Goal: Task Accomplishment & Management: Use online tool/utility

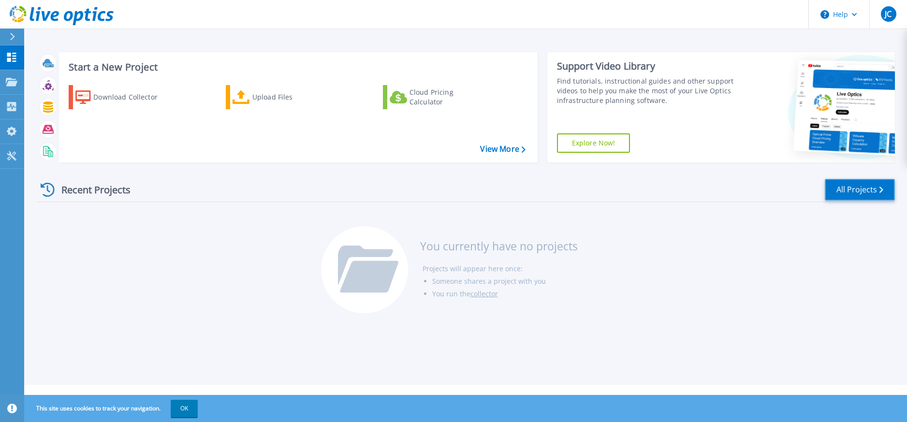
click at [851, 192] on link "All Projects" at bounding box center [860, 190] width 70 height 22
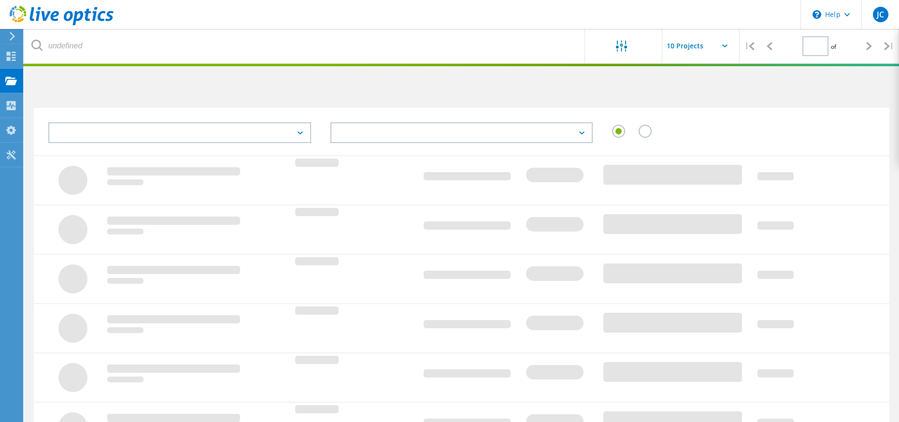
type input "1"
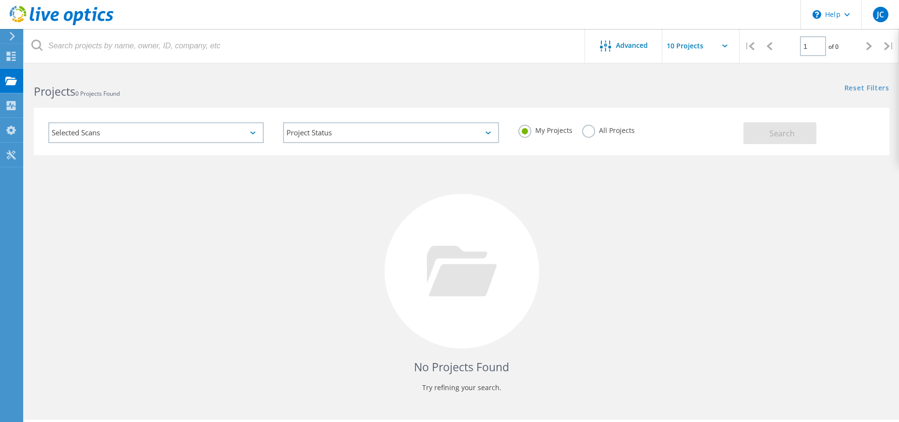
click at [723, 44] on input "text" at bounding box center [711, 46] width 97 height 34
click at [721, 49] on input "text" at bounding box center [711, 46] width 97 height 34
click at [14, 58] on use at bounding box center [11, 56] width 9 height 9
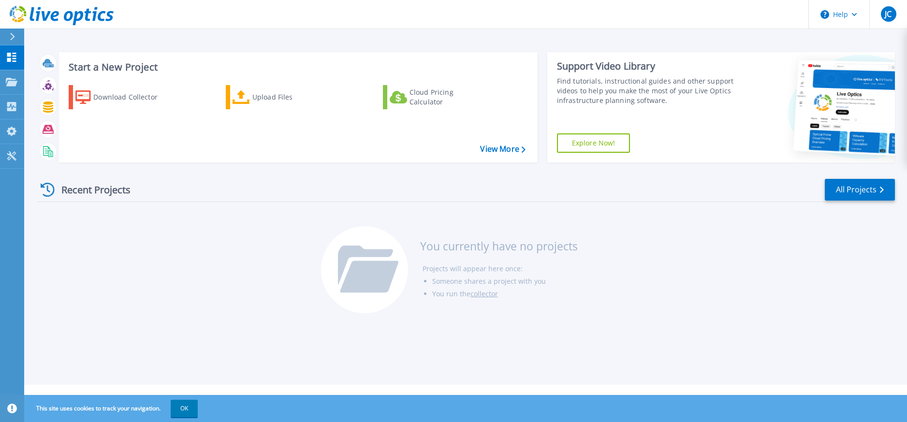
drag, startPoint x: 316, startPoint y: 316, endPoint x: 305, endPoint y: 326, distance: 14.7
click at [315, 316] on div "Recent Projects All Projects You currently have no projects Projects will appea…" at bounding box center [465, 246] width 857 height 153
click at [192, 405] on button "OK" at bounding box center [184, 408] width 27 height 17
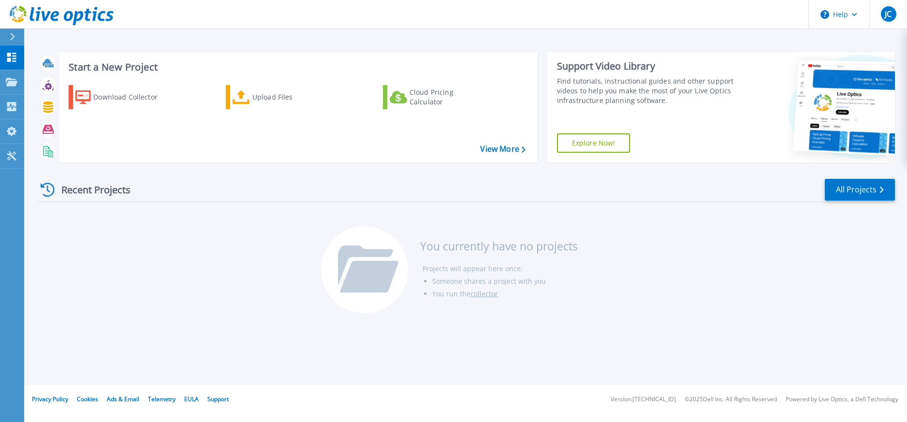
click at [225, 315] on div "Recent Projects All Projects You currently have no projects Projects will appea…" at bounding box center [465, 246] width 857 height 153
click at [495, 148] on link "View More" at bounding box center [502, 149] width 45 height 9
click at [18, 105] on div "Collectors" at bounding box center [31, 106] width 51 height 9
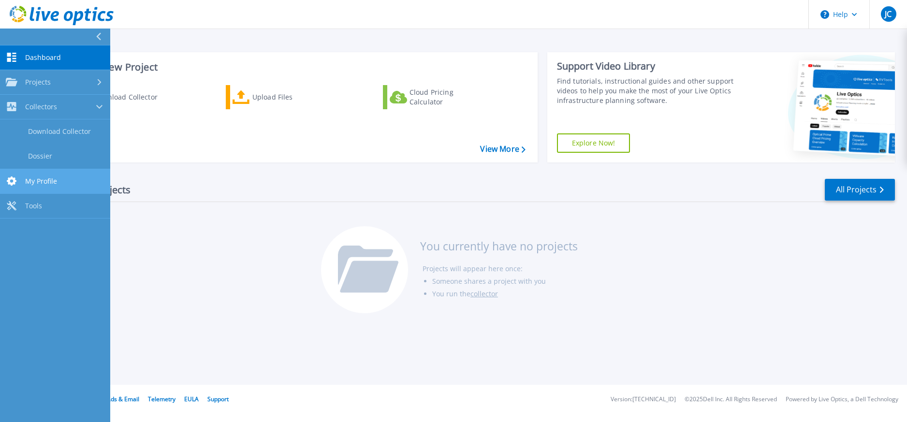
click at [60, 186] on link "My Profile My Profile" at bounding box center [55, 181] width 110 height 25
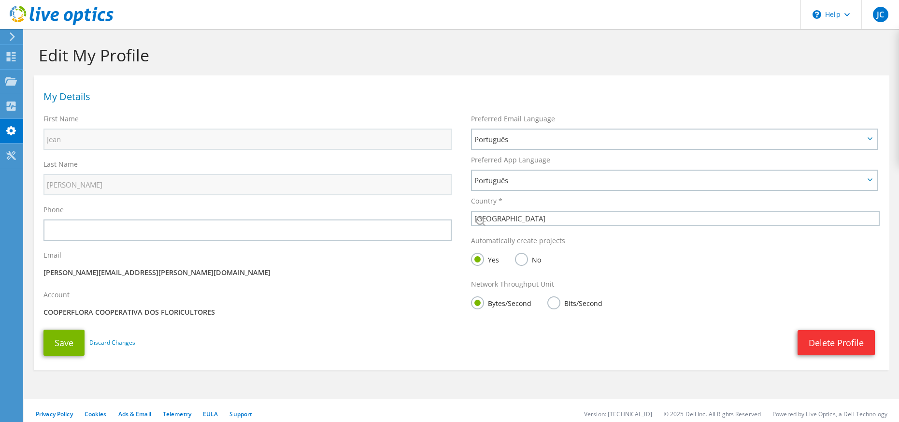
select select "30"
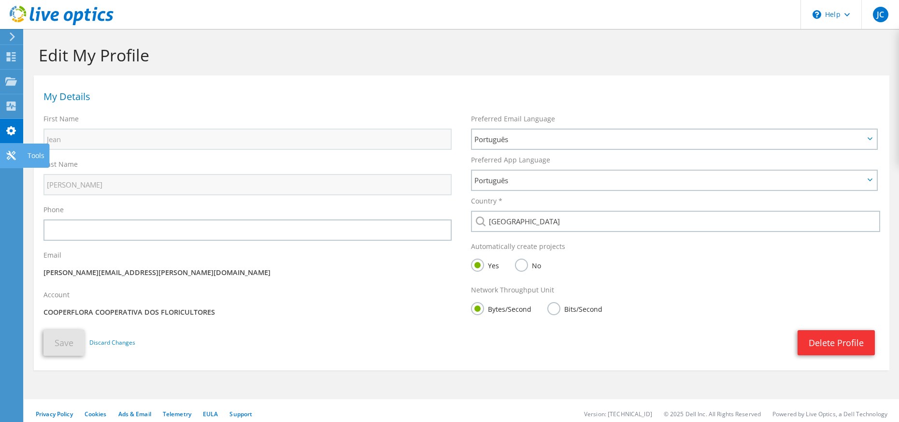
click at [14, 155] on icon at bounding box center [11, 155] width 12 height 9
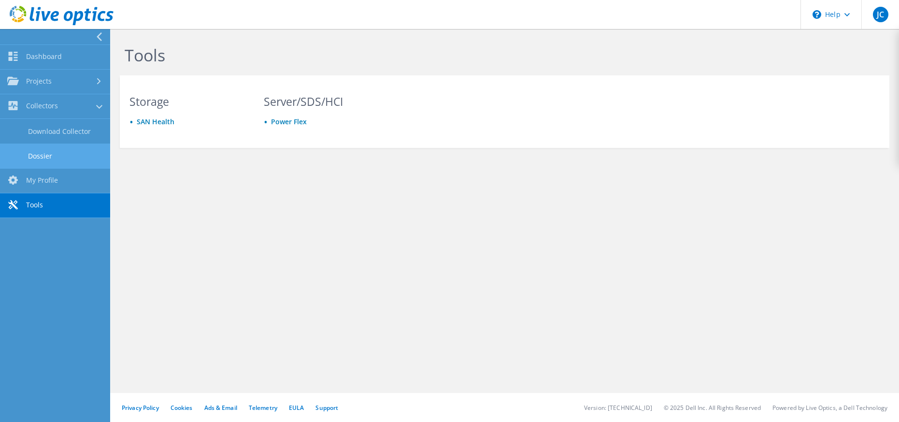
click at [47, 152] on link "Dossier" at bounding box center [55, 156] width 110 height 25
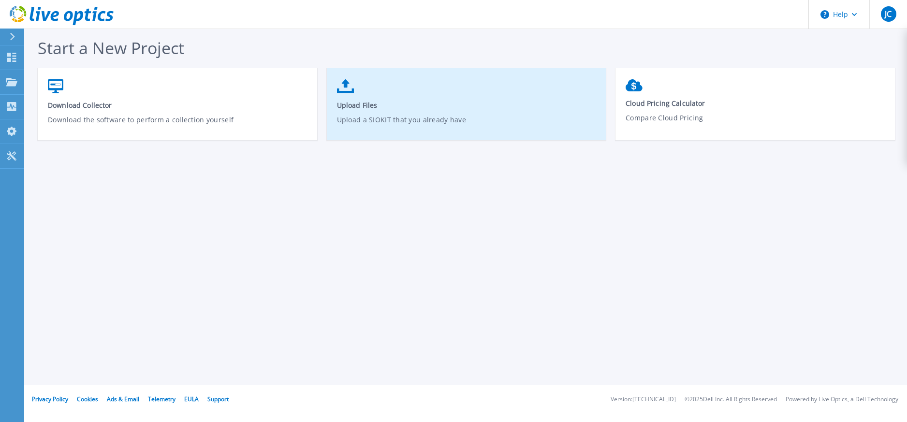
click at [443, 104] on span "Upload Files" at bounding box center [467, 105] width 260 height 9
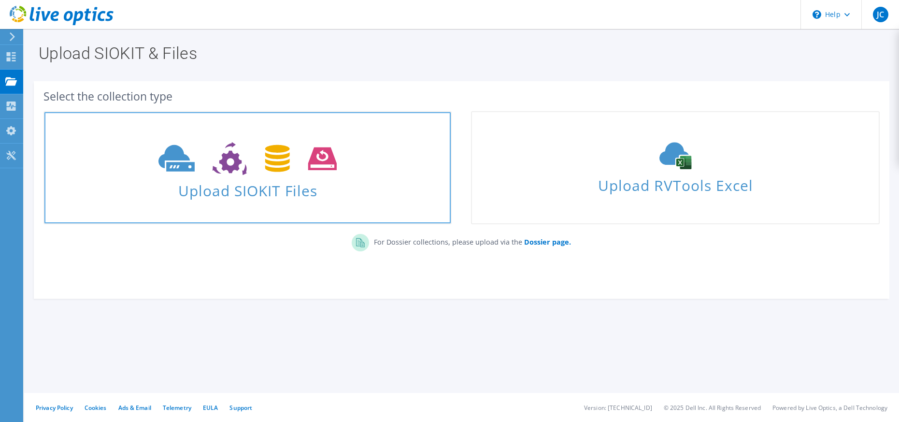
click at [307, 182] on span "Upload SIOKIT Files" at bounding box center [247, 187] width 406 height 21
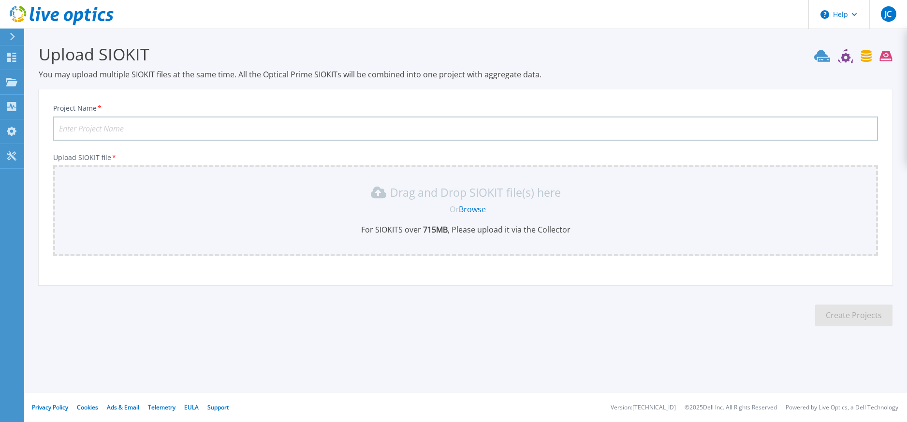
click at [487, 212] on div "Or Browse" at bounding box center [467, 209] width 809 height 11
click at [476, 214] on link "Browse" at bounding box center [472, 209] width 27 height 11
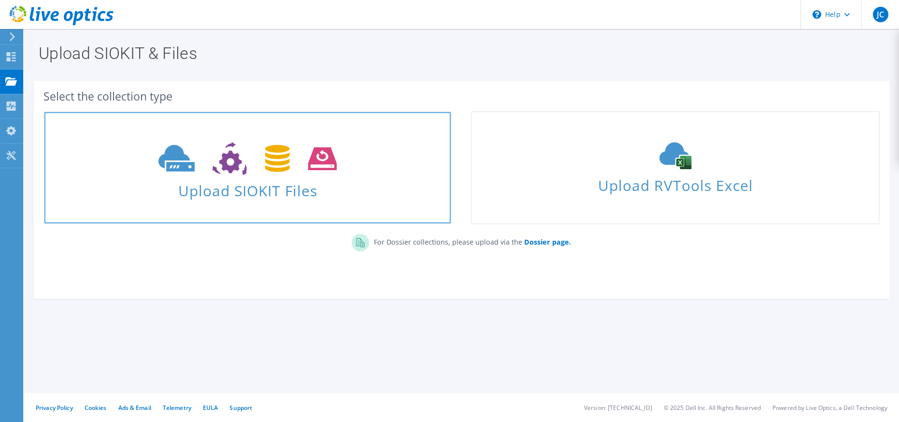
click at [316, 203] on link "Upload SIOKIT Files" at bounding box center [247, 167] width 408 height 113
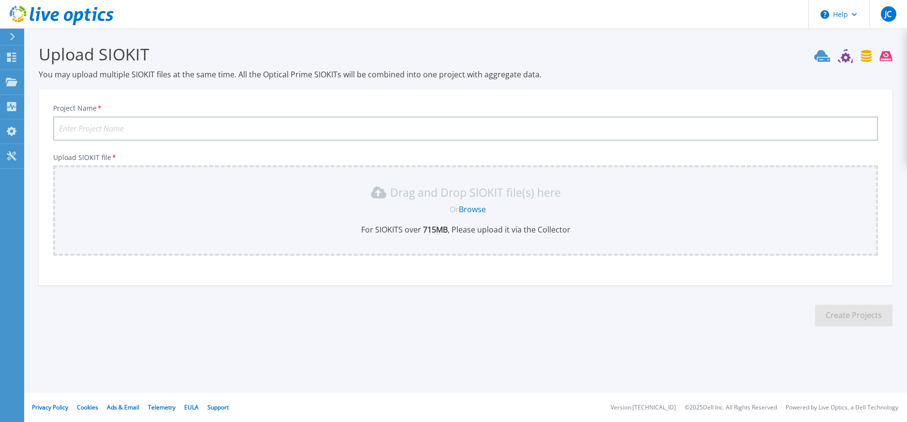
click at [469, 211] on link "Browse" at bounding box center [472, 209] width 27 height 11
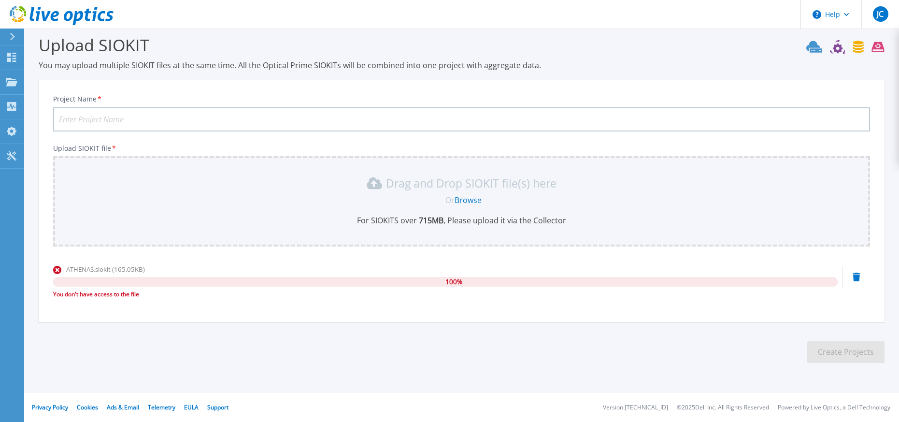
click at [271, 94] on div "Project Name * Upload SIOKIT file * Drag and Drop SIOKIT file(s) here Or Browse…" at bounding box center [462, 204] width 846 height 235
click at [185, 65] on p "You may upload multiple SIOKIT files at the same time. All the Optical Prime SI…" at bounding box center [462, 65] width 846 height 11
